Goal: Task Accomplishment & Management: Complete application form

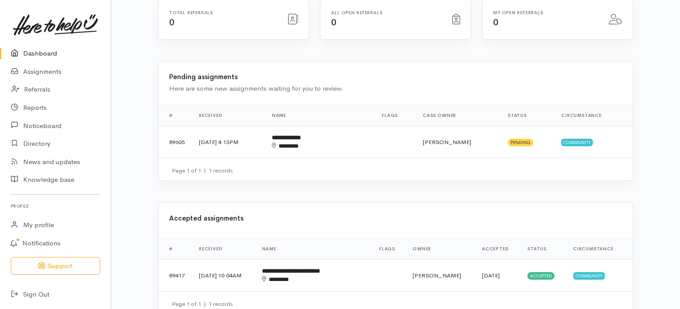
scroll to position [164, 0]
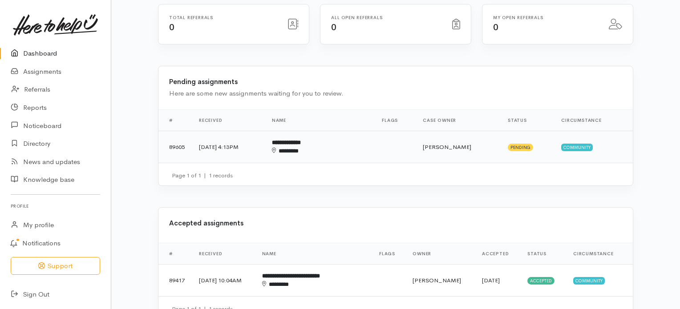
click at [301, 140] on b "**********" at bounding box center [286, 143] width 29 height 6
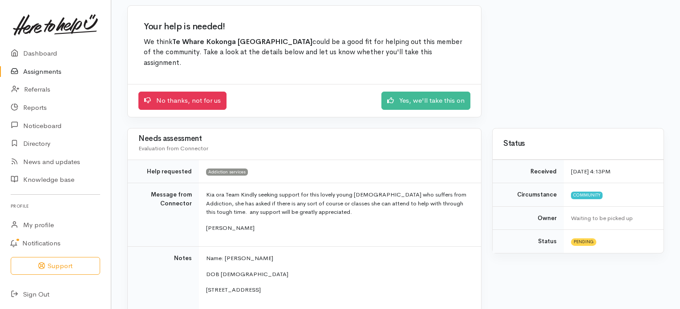
scroll to position [67, 0]
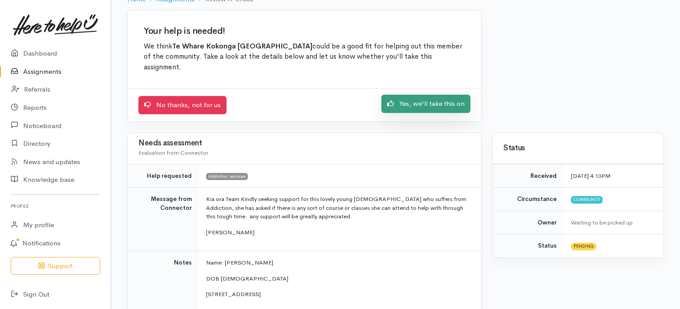
click at [418, 103] on link "Yes, we'll take this on" at bounding box center [425, 104] width 89 height 18
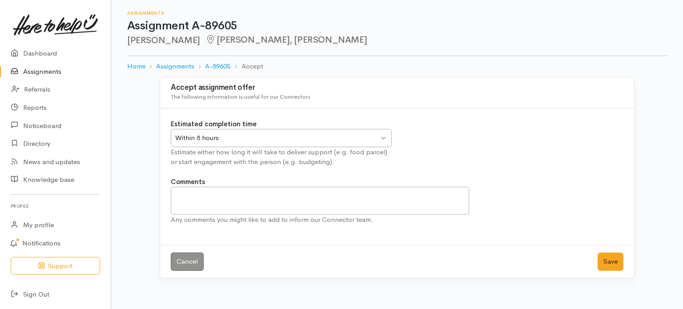
click at [383, 137] on div "Within 8 hours Within 8 hours" at bounding box center [281, 138] width 221 height 18
click at [612, 258] on button "Save" at bounding box center [611, 262] width 26 height 18
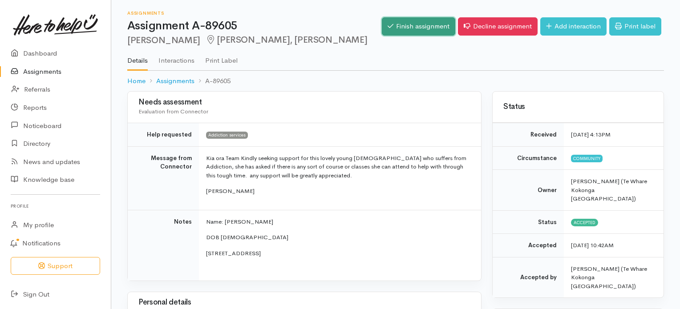
click at [413, 27] on link "Finish assignment" at bounding box center [418, 26] width 73 height 18
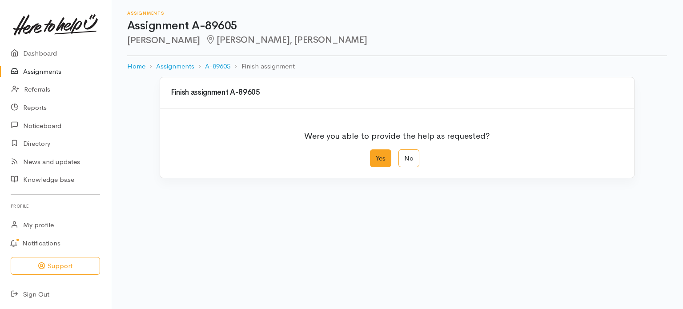
click at [379, 156] on label "Yes" at bounding box center [380, 158] width 21 height 18
click at [376, 155] on input "Yes" at bounding box center [373, 152] width 6 height 6
radio input "true"
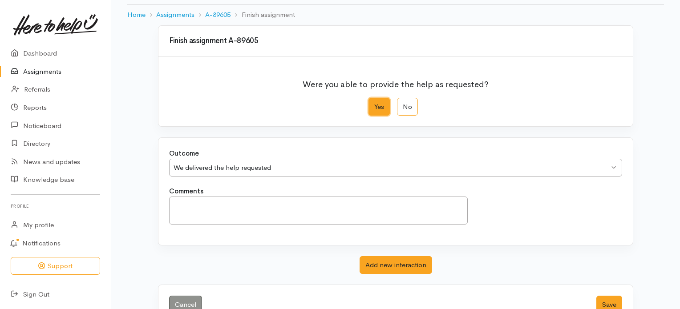
scroll to position [77, 0]
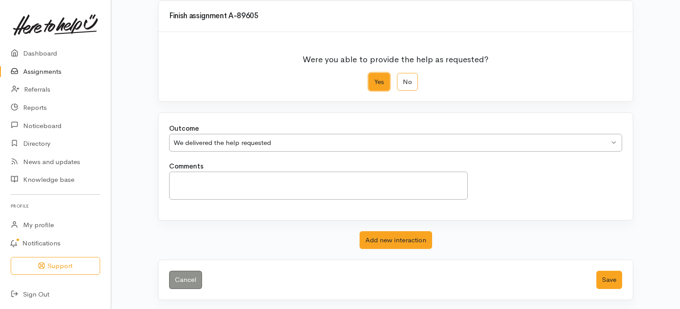
click at [612, 142] on div "We delivered the help requested We delivered the help requested" at bounding box center [395, 143] width 453 height 18
click at [368, 176] on textarea "Comments" at bounding box center [318, 186] width 298 height 28
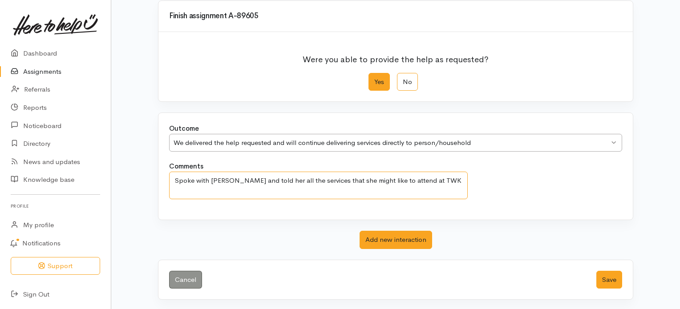
click at [177, 179] on textarea "Spoke with Sam and told her all the services that she might like to attend at T…" at bounding box center [318, 186] width 298 height 28
click at [459, 179] on textarea "I had a good korero with Sam and told her all the services that she might like …" at bounding box center [318, 186] width 298 height 28
click at [347, 179] on textarea "I had a good korero with Sam and told her all the services that she might like …" at bounding box center [318, 186] width 298 height 28
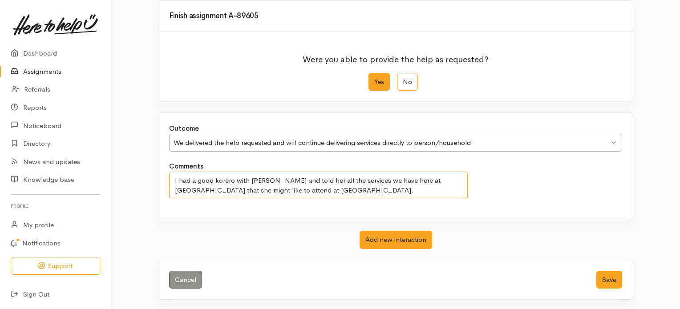
click at [237, 190] on textarea "I had a good korero with Sam and told her all the services we have here at TWK …" at bounding box center [318, 186] width 298 height 28
click at [301, 189] on textarea "I had a good korero with Sam and told her all the services we have here at TWK …" at bounding box center [318, 186] width 298 height 28
click at [455, 189] on textarea "I had a good korero with Sam and told her all the services we have here at TWK …" at bounding box center [318, 186] width 298 height 28
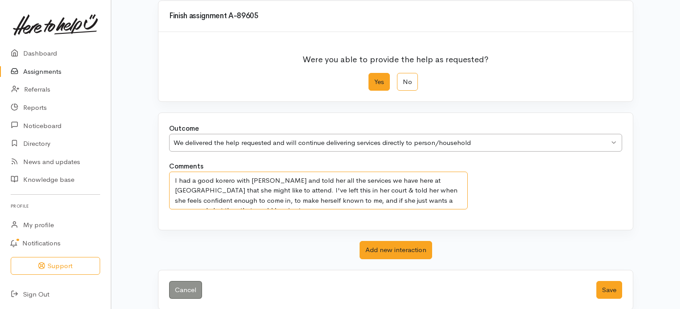
click at [268, 198] on textarea "I had a good korero with Sam and told her all the services we have here at TWK …" at bounding box center [318, 191] width 298 height 38
click at [286, 199] on textarea "I had a good korero with Sam and told her all the services we have here at TWK …" at bounding box center [318, 191] width 298 height 38
type textarea "I had a good korero with Sam and told her all the services we have here at TWK …"
click at [610, 288] on button "Save" at bounding box center [609, 290] width 26 height 18
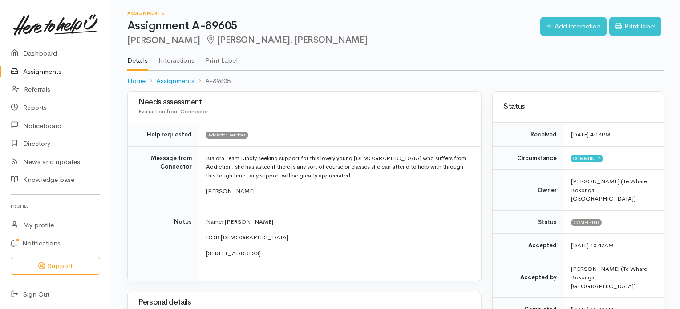
click at [36, 71] on link "Assignments" at bounding box center [55, 72] width 111 height 18
